Goal: Information Seeking & Learning: Learn about a topic

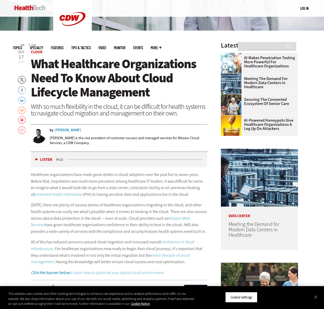
scroll to position [129, 0]
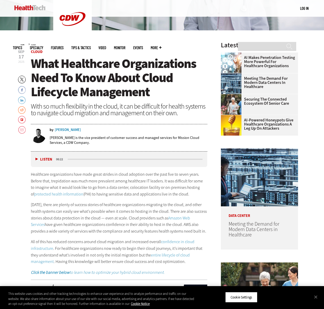
click at [36, 158] on button "Listen" at bounding box center [44, 160] width 17 height 4
click at [36, 158] on button "Pause" at bounding box center [44, 159] width 16 height 4
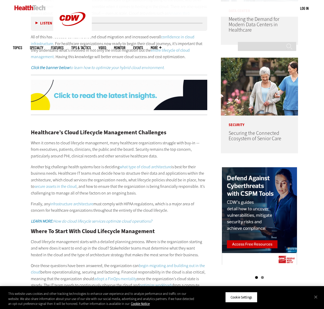
scroll to position [335, 0]
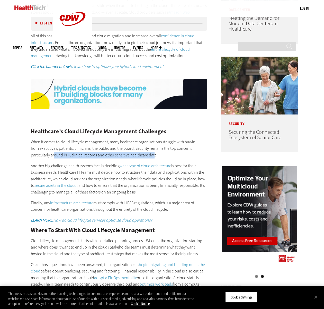
drag, startPoint x: 34, startPoint y: 154, endPoint x: 134, endPoint y: 154, distance: 99.9
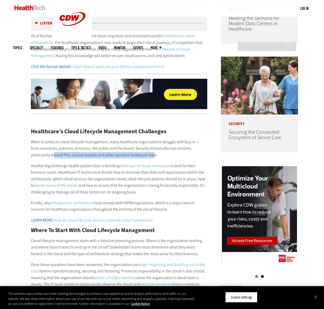
click at [134, 154] on p "When it comes to cloud lifecycle management, many healthcare organizations stru…" at bounding box center [119, 149] width 177 height 20
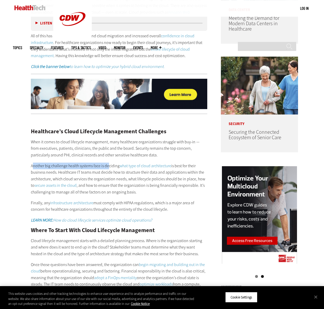
drag, startPoint x: 32, startPoint y: 165, endPoint x: 109, endPoint y: 164, distance: 76.7
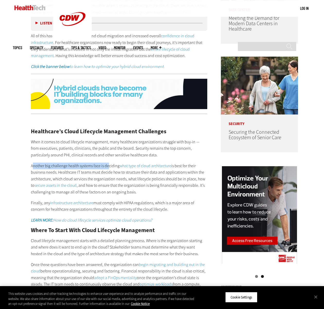
click at [109, 164] on p "Another big challenge health systems face is deciding what type of cloud archit…" at bounding box center [119, 179] width 177 height 33
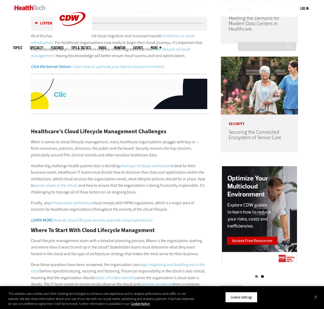
click at [110, 164] on p "Another big challenge health systems face is deciding what type of cloud archit…" at bounding box center [119, 179] width 177 height 33
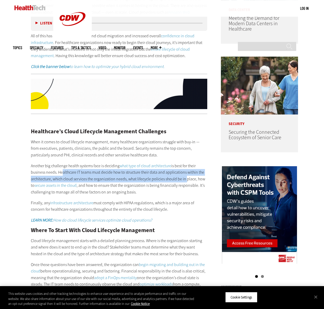
drag, startPoint x: 60, startPoint y: 172, endPoint x: 188, endPoint y: 177, distance: 128.6
click at [188, 177] on p "Another big challenge health systems face is deciding what type of cloud archit…" at bounding box center [119, 179] width 177 height 33
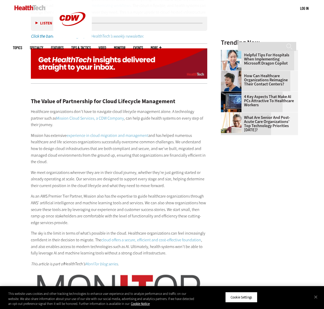
scroll to position [669, 0]
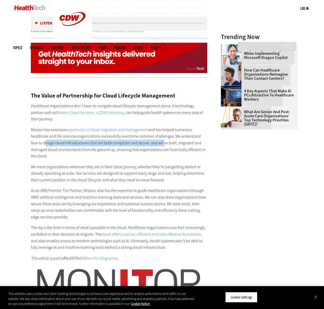
drag, startPoint x: 35, startPoint y: 143, endPoint x: 165, endPoint y: 143, distance: 130.0
click at [162, 143] on p "Mission has extensive experience in cloud migration and management and has help…" at bounding box center [119, 143] width 177 height 33
click at [165, 143] on p "Mission has extensive experience in cloud migration and management and has help…" at bounding box center [119, 143] width 177 height 33
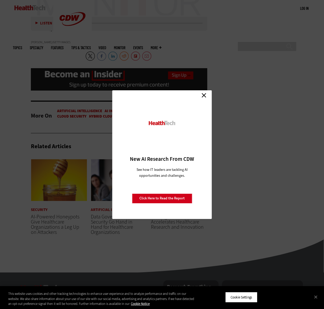
scroll to position [1004, 0]
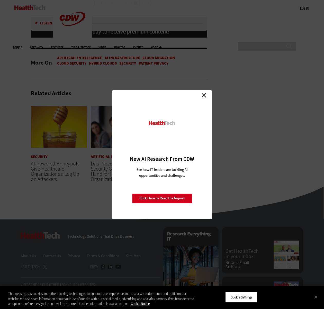
click at [205, 97] on link "Close" at bounding box center [204, 96] width 8 height 8
